Goal: Information Seeking & Learning: Learn about a topic

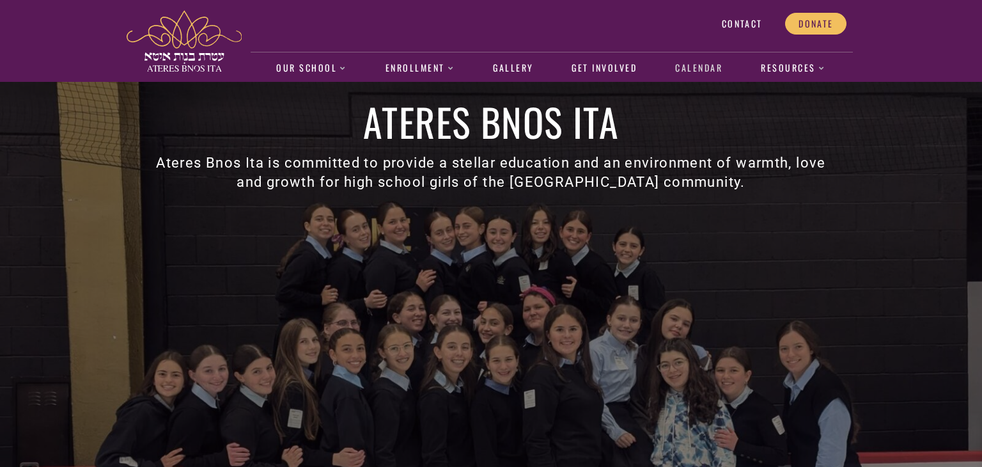
click at [690, 70] on link "Calendar" at bounding box center [699, 68] width 61 height 29
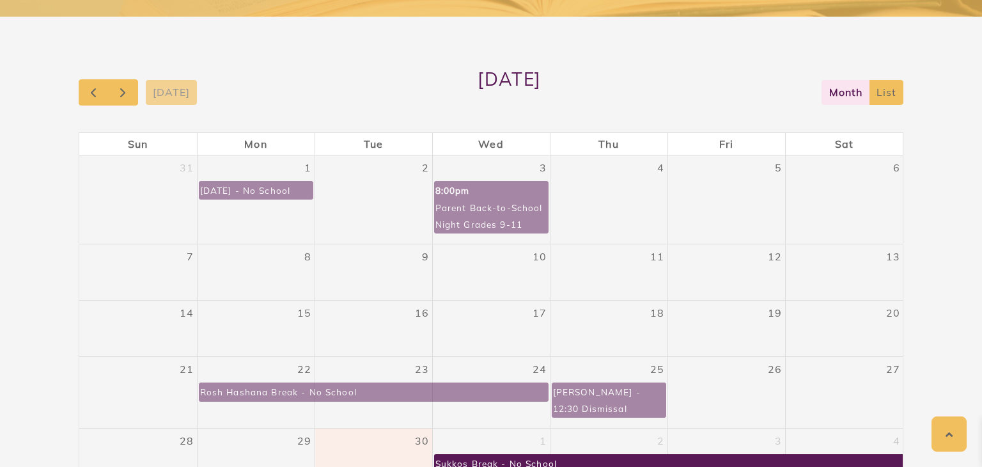
scroll to position [243, 0]
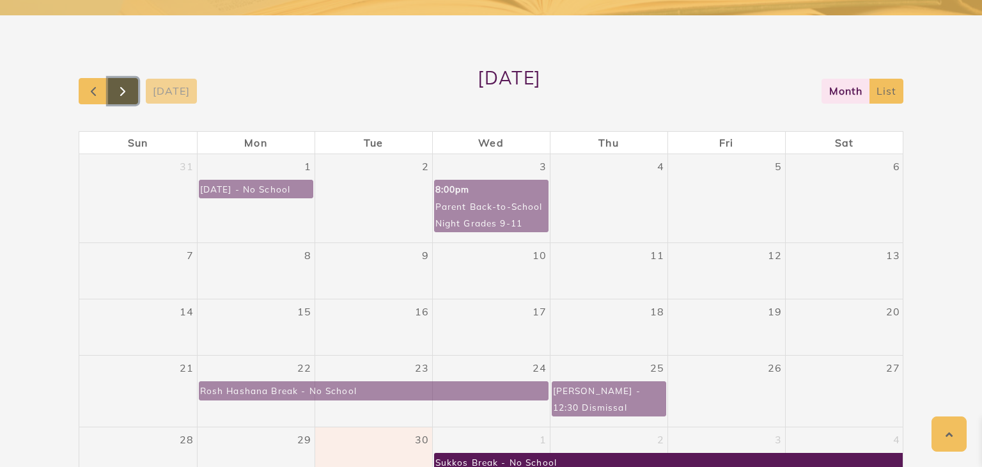
click at [130, 96] on span "button" at bounding box center [122, 91] width 15 height 15
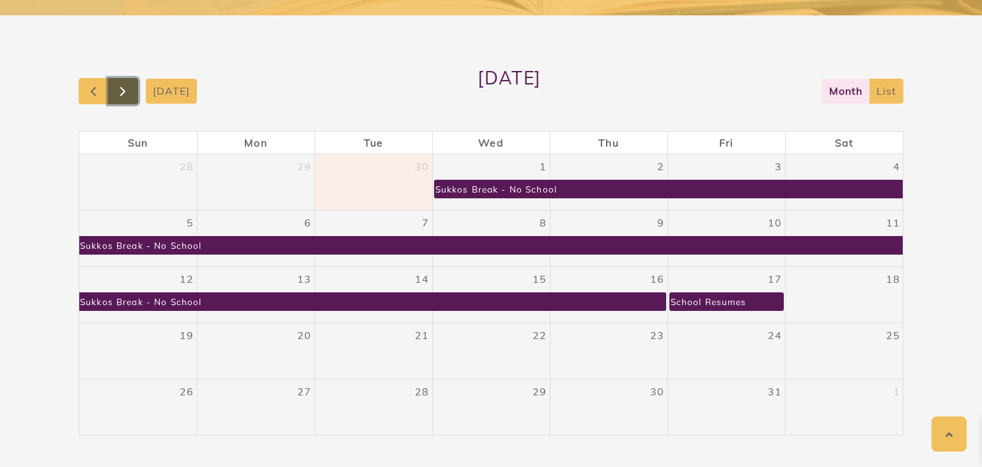
click at [130, 96] on span "button" at bounding box center [122, 91] width 15 height 15
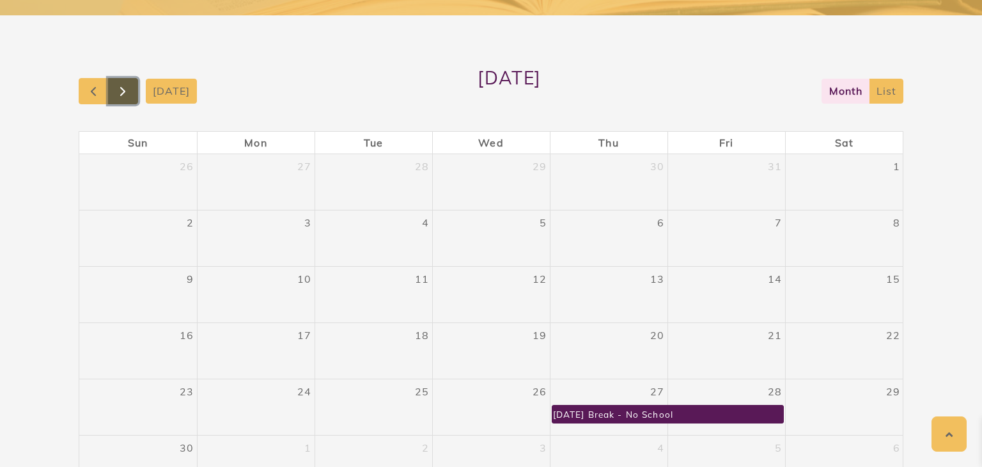
click at [130, 96] on span "button" at bounding box center [122, 91] width 15 height 15
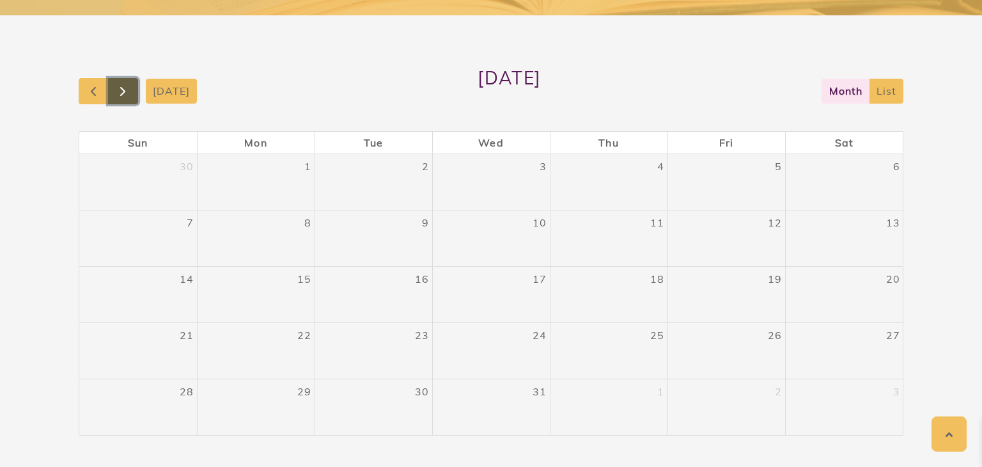
click at [130, 96] on span "button" at bounding box center [122, 91] width 15 height 15
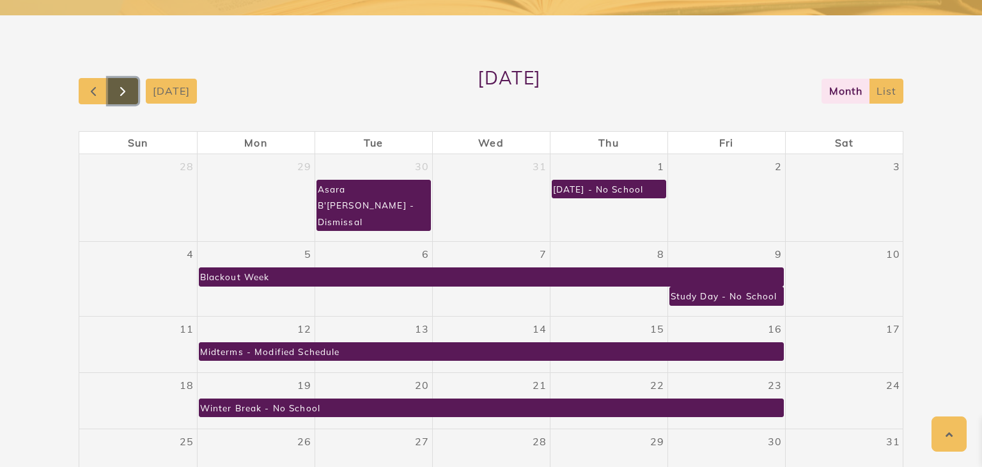
click at [130, 96] on span "button" at bounding box center [122, 91] width 15 height 15
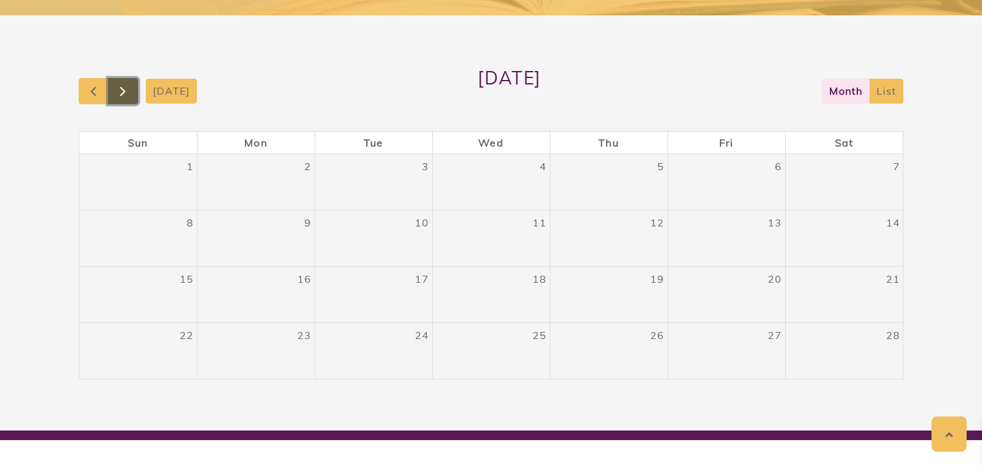
click at [130, 96] on span "button" at bounding box center [122, 91] width 15 height 15
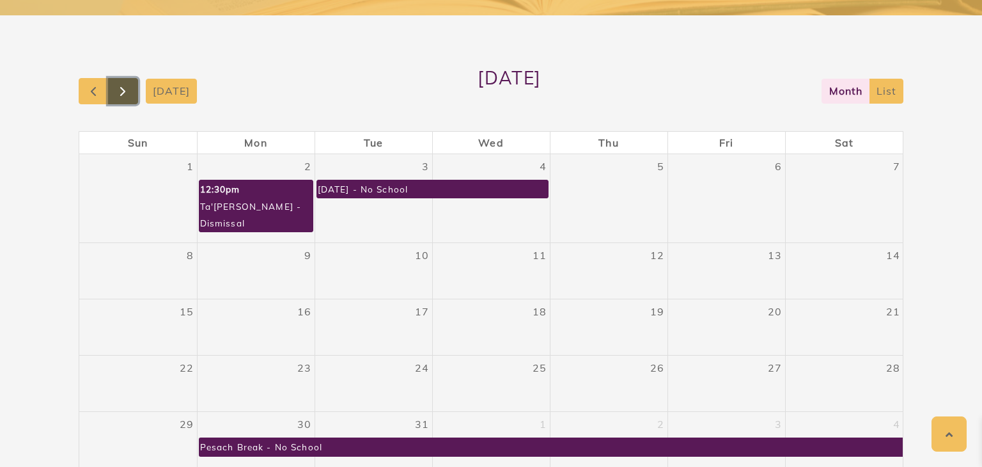
click at [129, 96] on span "button" at bounding box center [122, 91] width 15 height 15
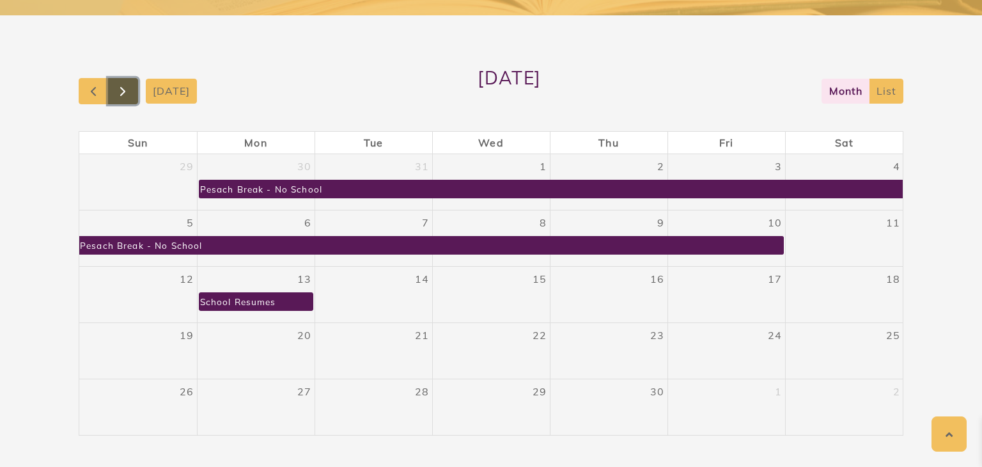
click at [130, 97] on span "button" at bounding box center [122, 91] width 15 height 15
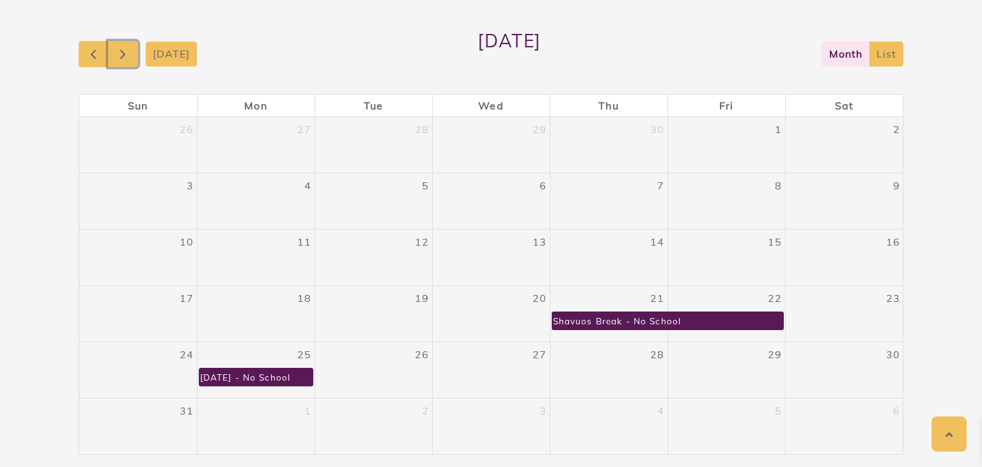
scroll to position [281, 0]
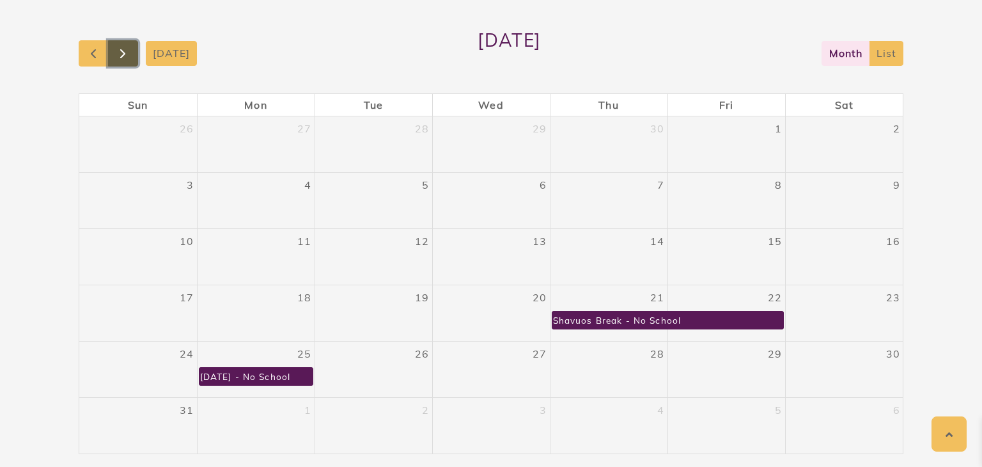
click at [126, 53] on span "button" at bounding box center [122, 53] width 15 height 15
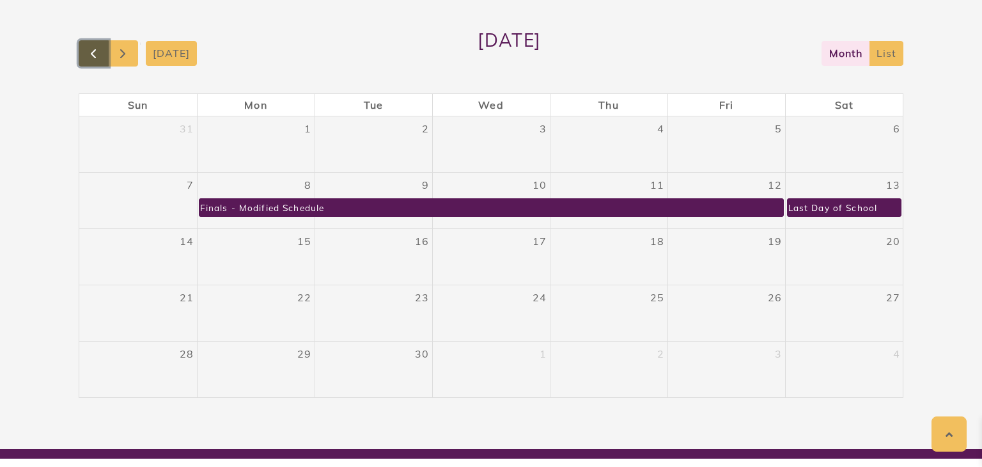
click at [96, 53] on span "button" at bounding box center [93, 53] width 15 height 15
